Goal: Find specific page/section: Find specific page/section

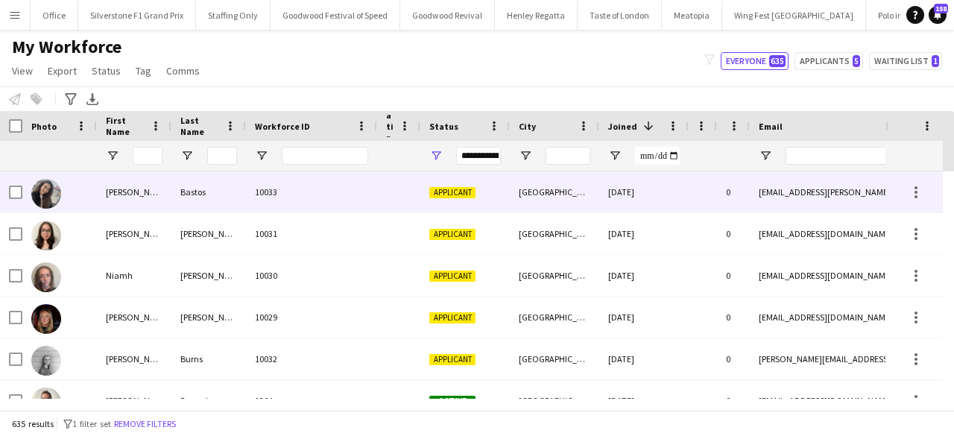
click at [180, 180] on div "Bastos" at bounding box center [208, 191] width 75 height 41
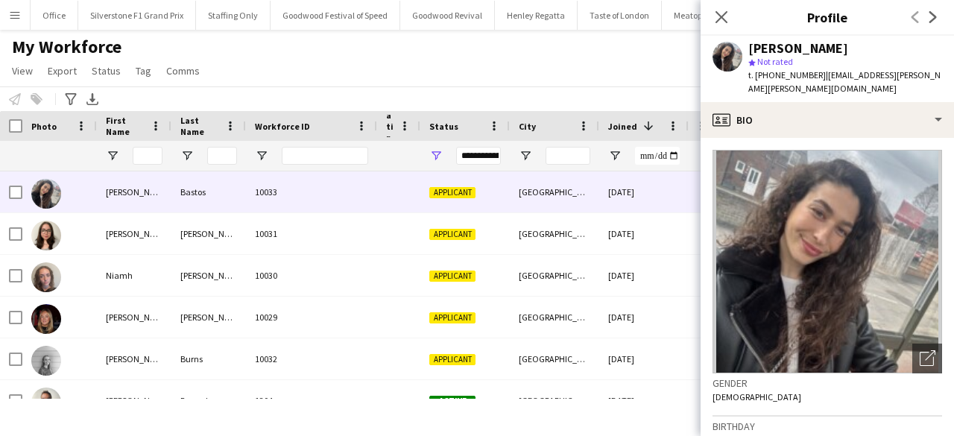
click at [297, 74] on div "My Workforce View Views Default view [PERSON_NAME] BD's Payroll New Starters Ne…" at bounding box center [477, 61] width 954 height 51
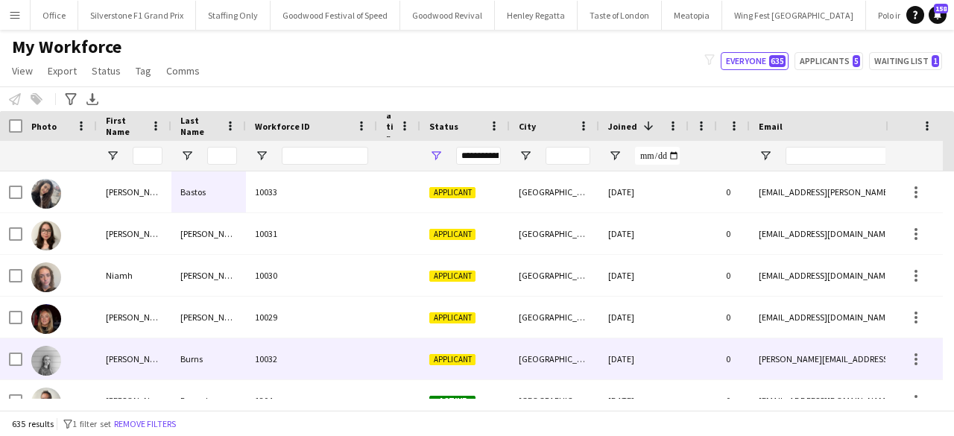
click at [79, 358] on div at bounding box center [59, 358] width 75 height 41
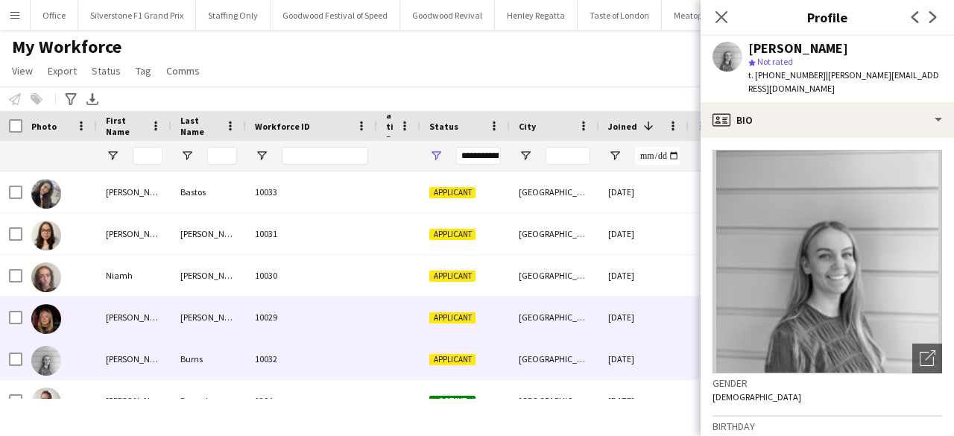
click at [83, 323] on div at bounding box center [59, 317] width 75 height 41
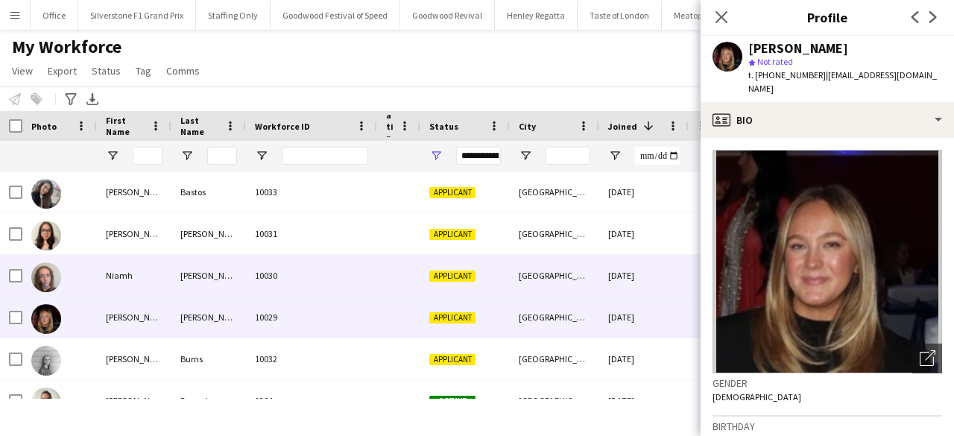
click at [127, 276] on div "Niamh" at bounding box center [134, 275] width 75 height 41
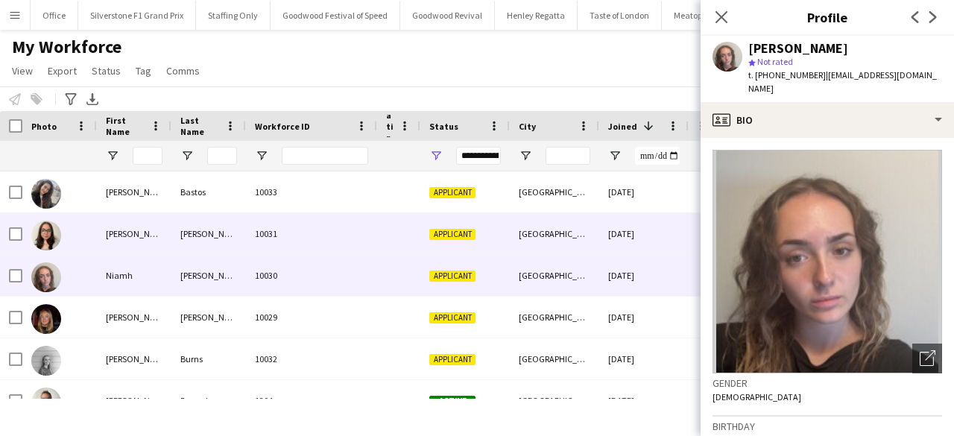
click at [146, 232] on div "[PERSON_NAME]" at bounding box center [134, 233] width 75 height 41
